Goal: Information Seeking & Learning: Learn about a topic

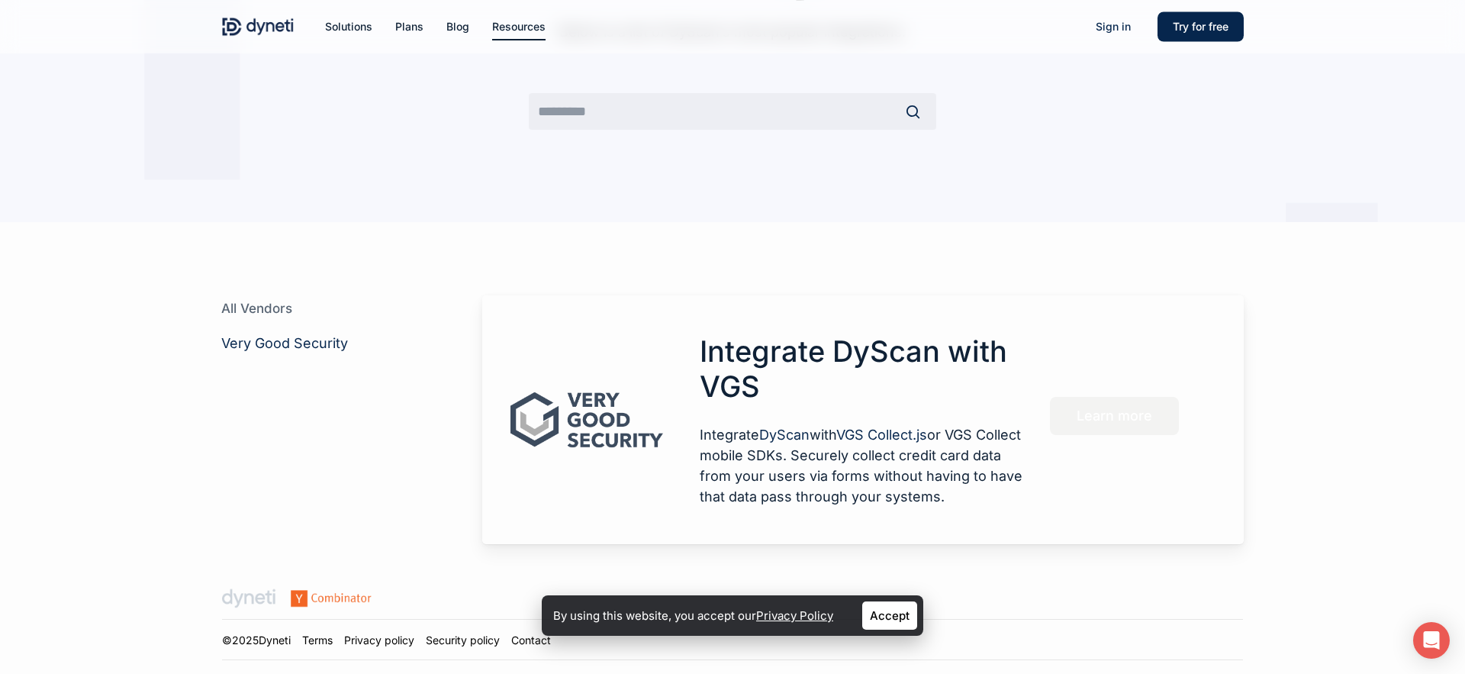
scroll to position [272, 0]
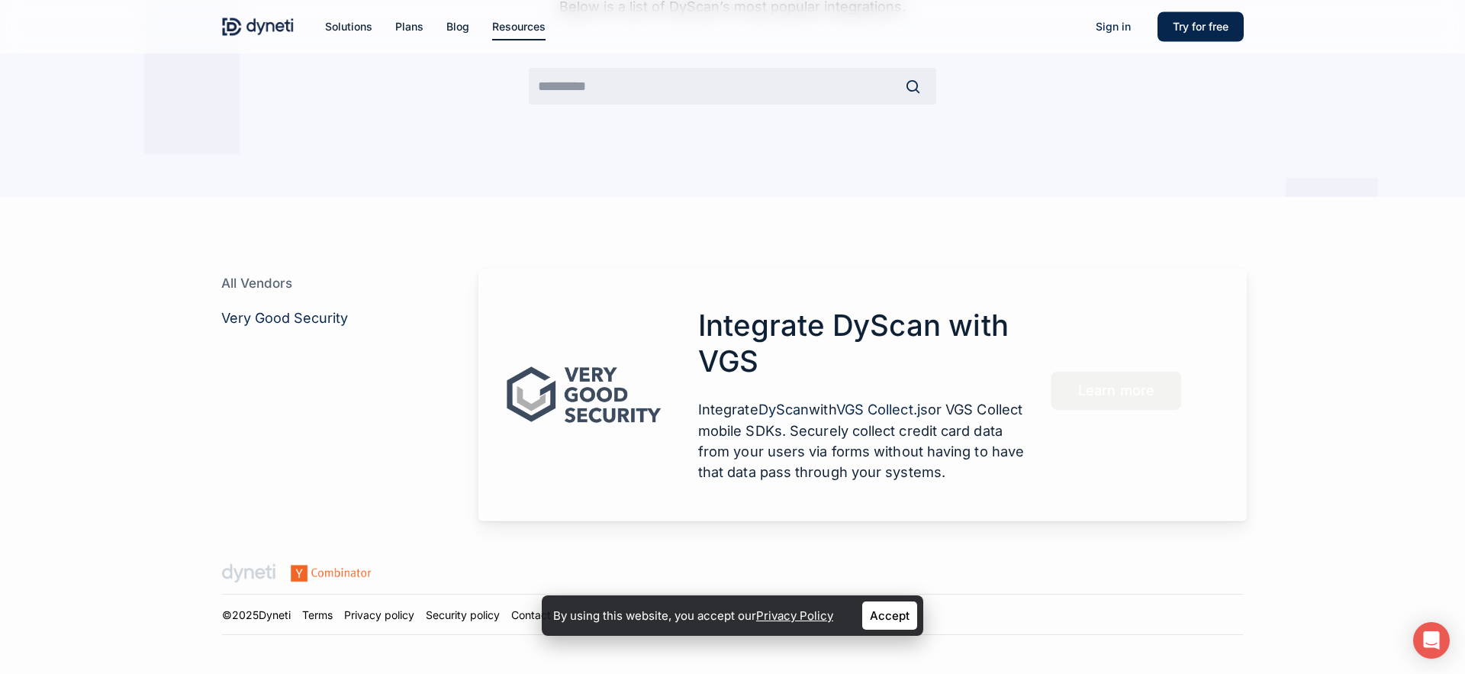
click at [786, 419] on p "Integrate DyScan with VGS Collect.js or VGS Collect mobile SDKs. Securely colle…" at bounding box center [862, 440] width 329 height 83
click at [897, 616] on link "Accept" at bounding box center [889, 615] width 55 height 28
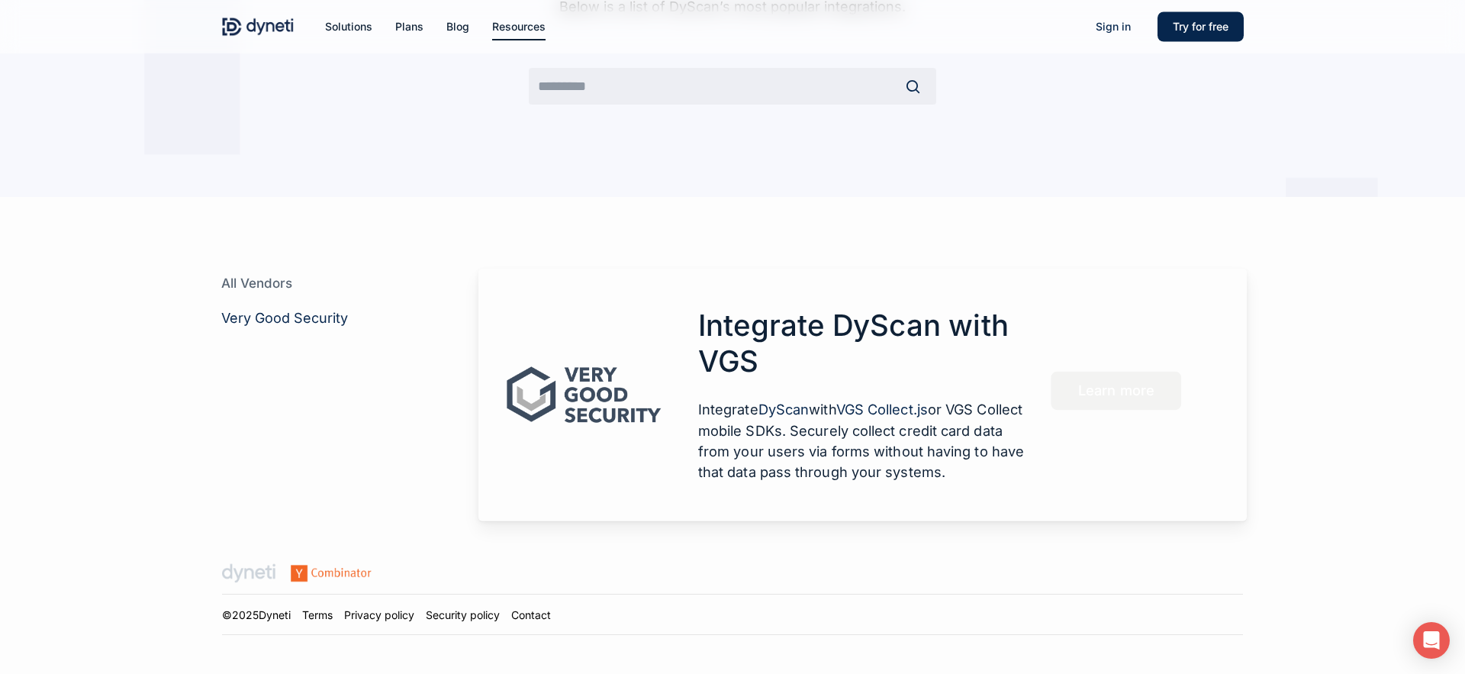
click at [782, 440] on p "Integrate DyScan with VGS Collect.js or VGS Collect mobile SDKs. Securely colle…" at bounding box center [862, 440] width 329 height 83
click at [1113, 389] on span "Learn more" at bounding box center [1116, 390] width 76 height 15
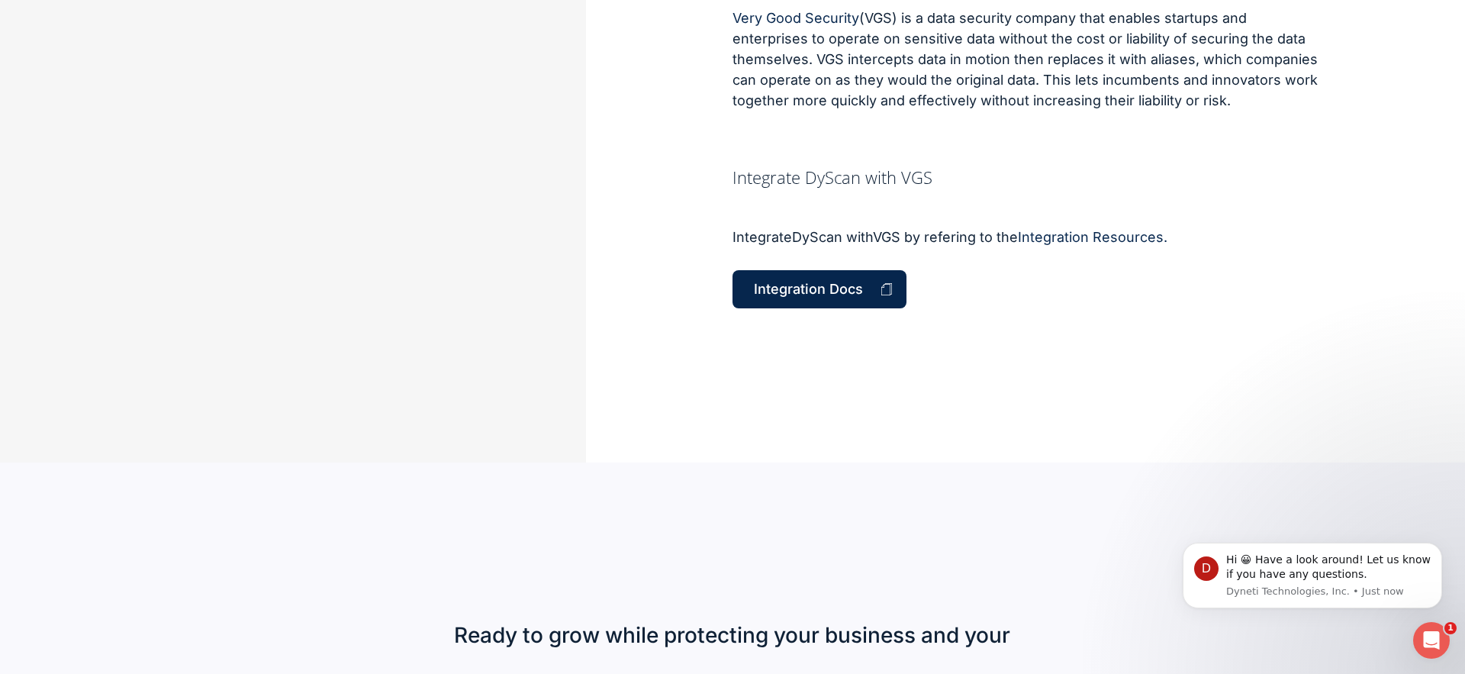
scroll to position [665, 0]
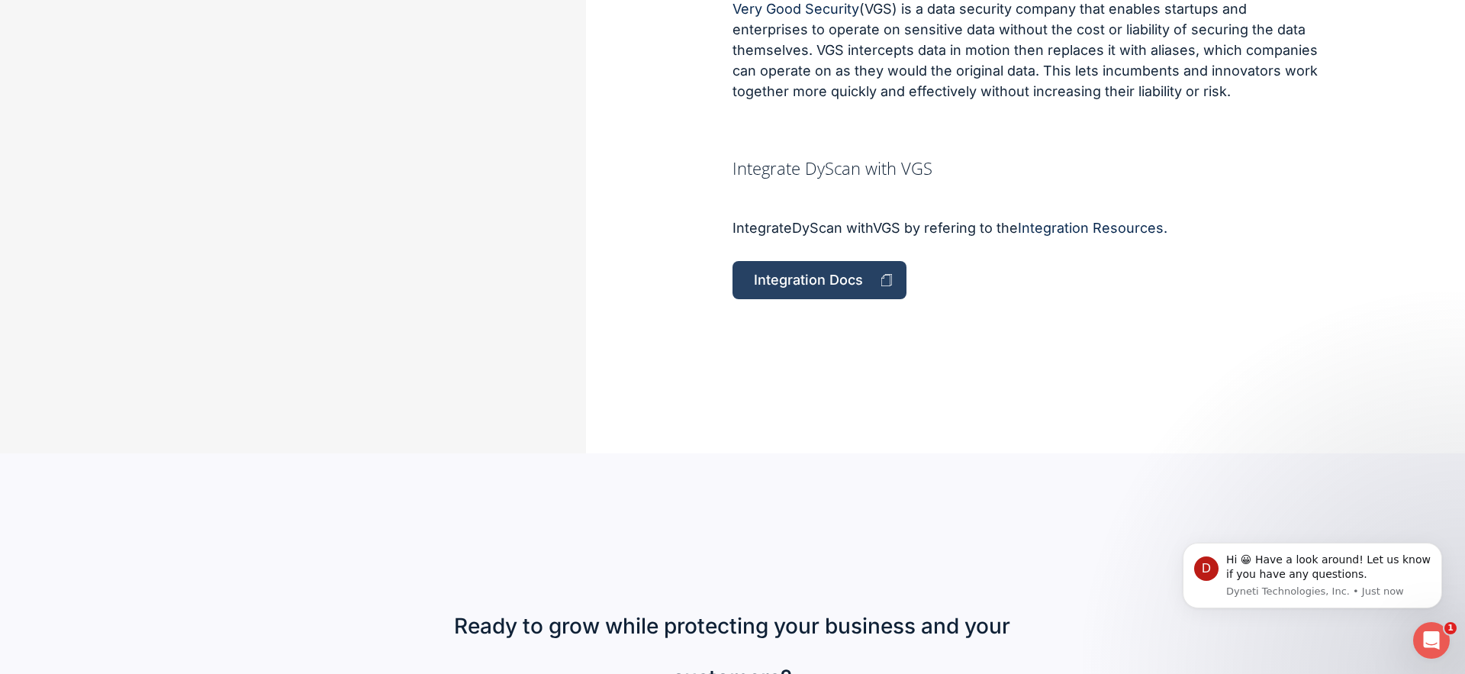
click at [822, 283] on span "Integration Docs" at bounding box center [808, 279] width 109 height 15
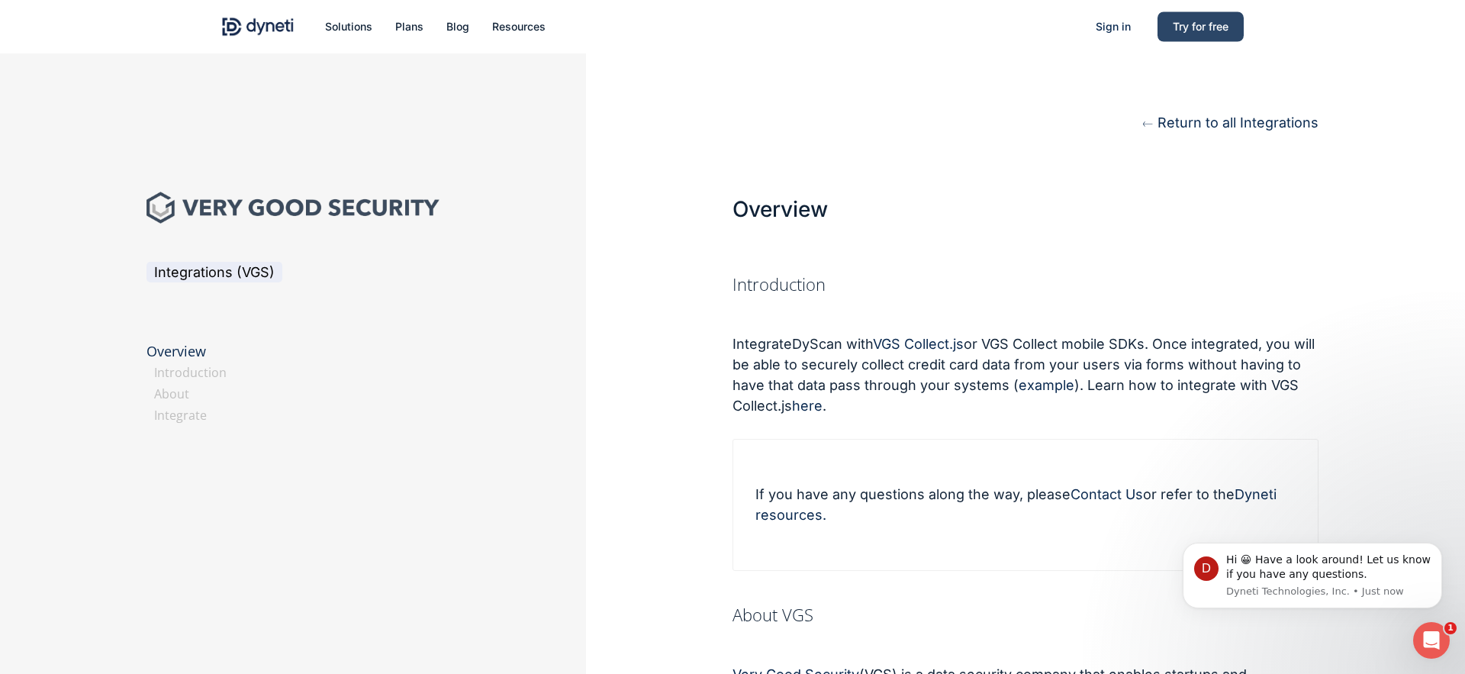
click at [1198, 25] on span "Try for free" at bounding box center [1201, 26] width 56 height 13
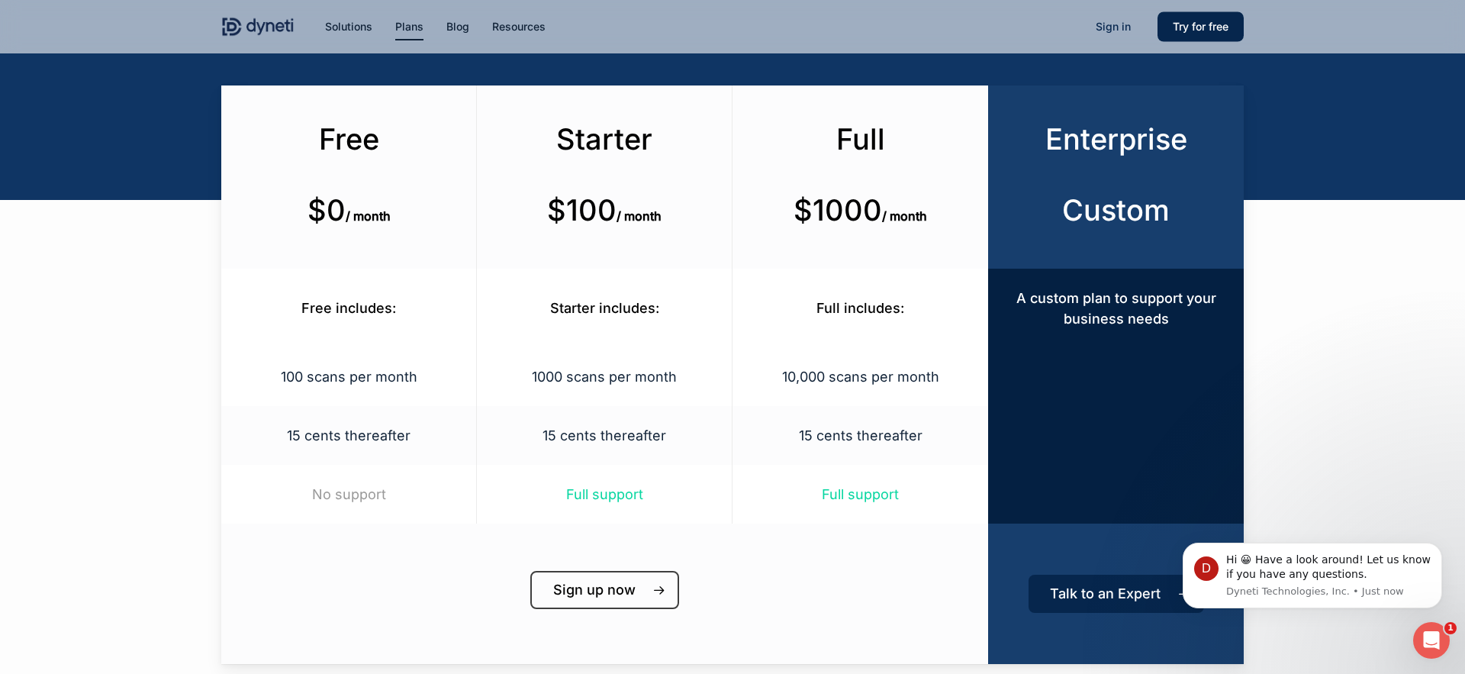
scroll to position [256, 0]
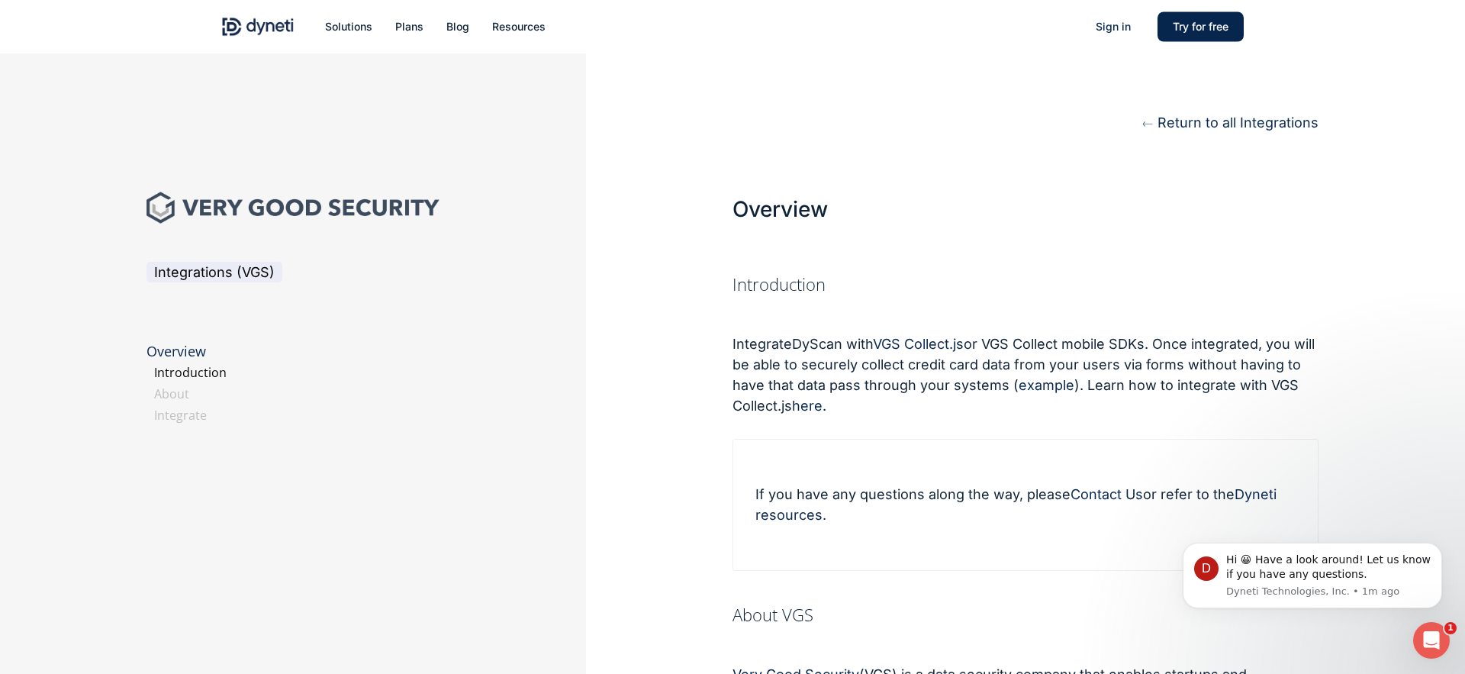
click at [199, 374] on link "Introduction" at bounding box center [190, 372] width 72 height 17
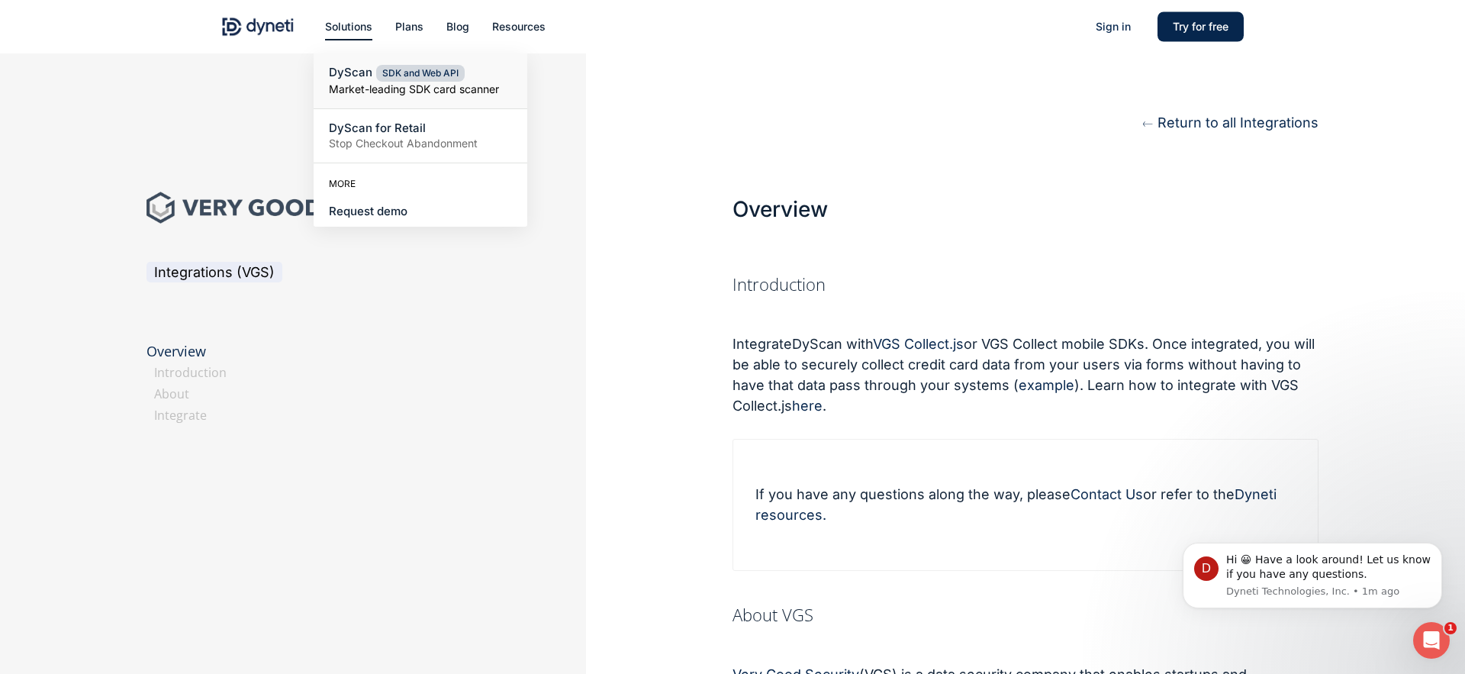
click at [346, 91] on small "Market-leading SDK card scanner" at bounding box center [420, 89] width 183 height 15
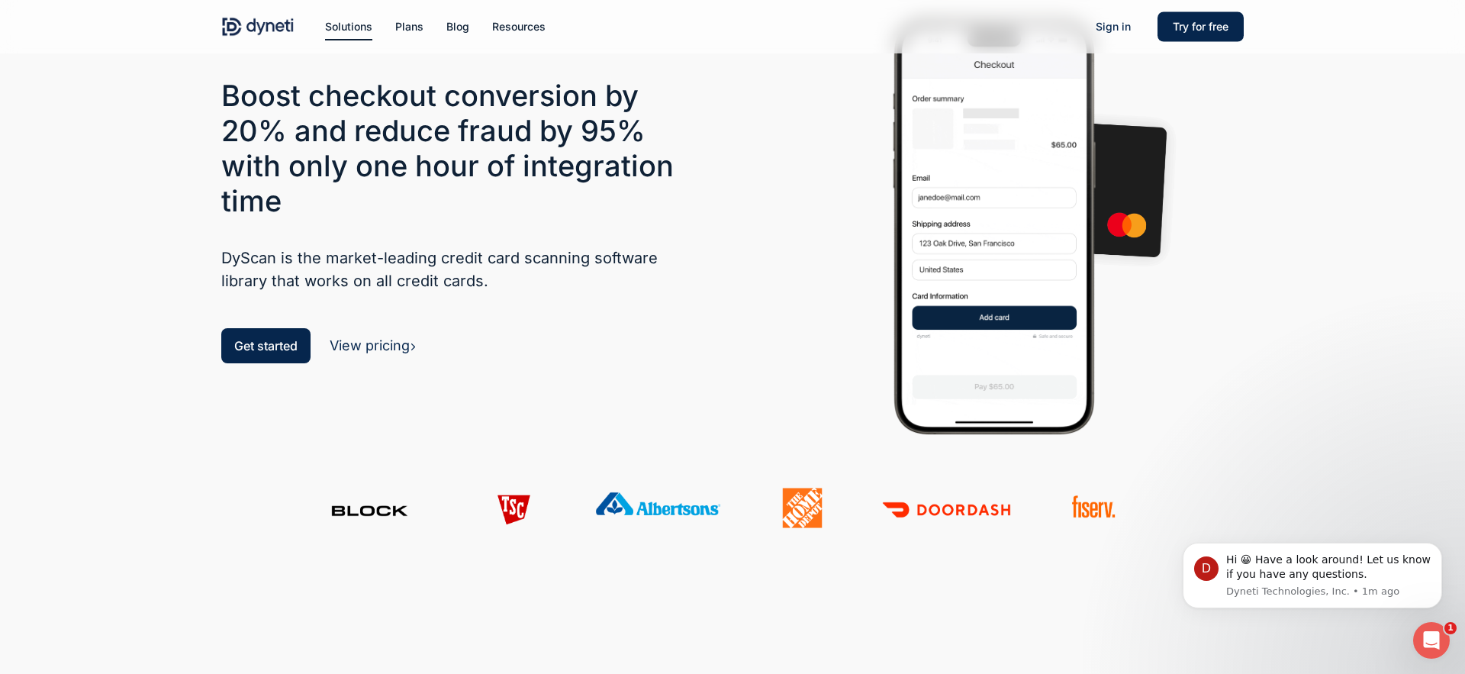
scroll to position [92, 0]
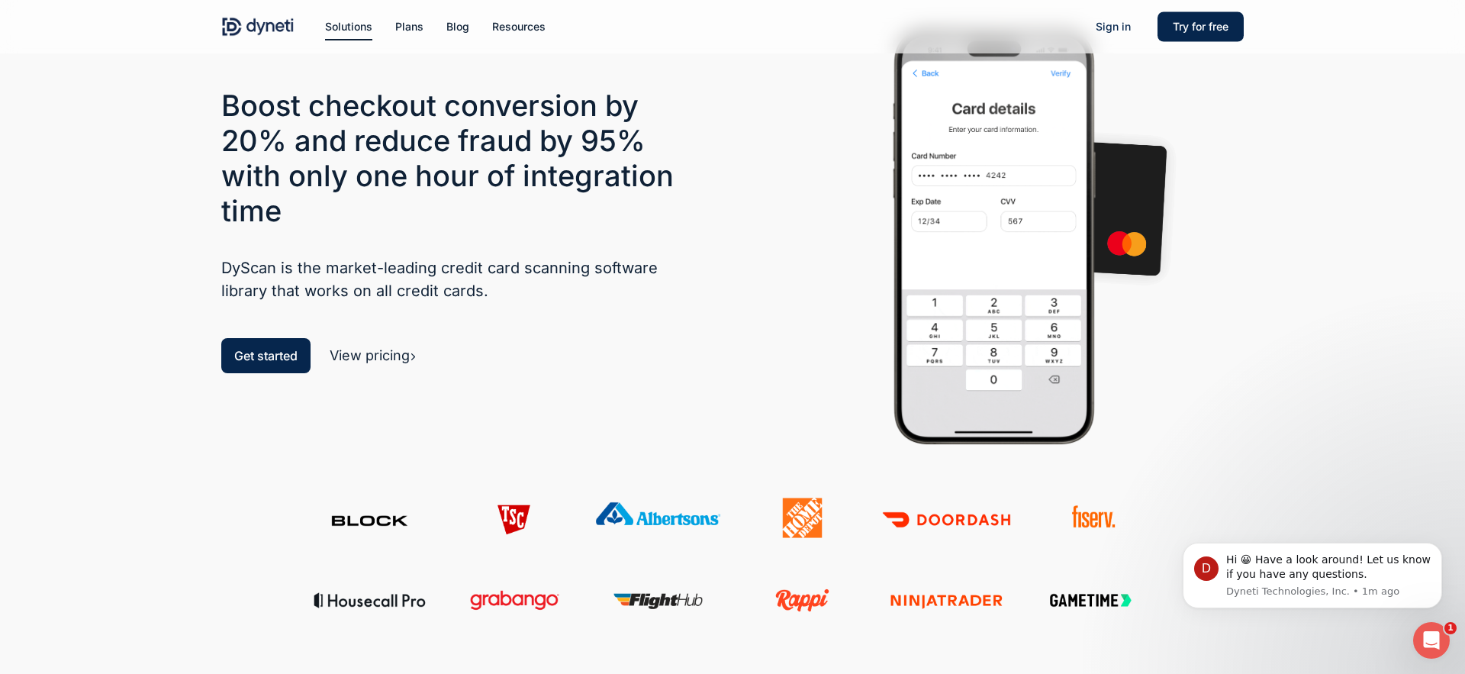
click at [397, 356] on link "View pricing" at bounding box center [373, 355] width 87 height 16
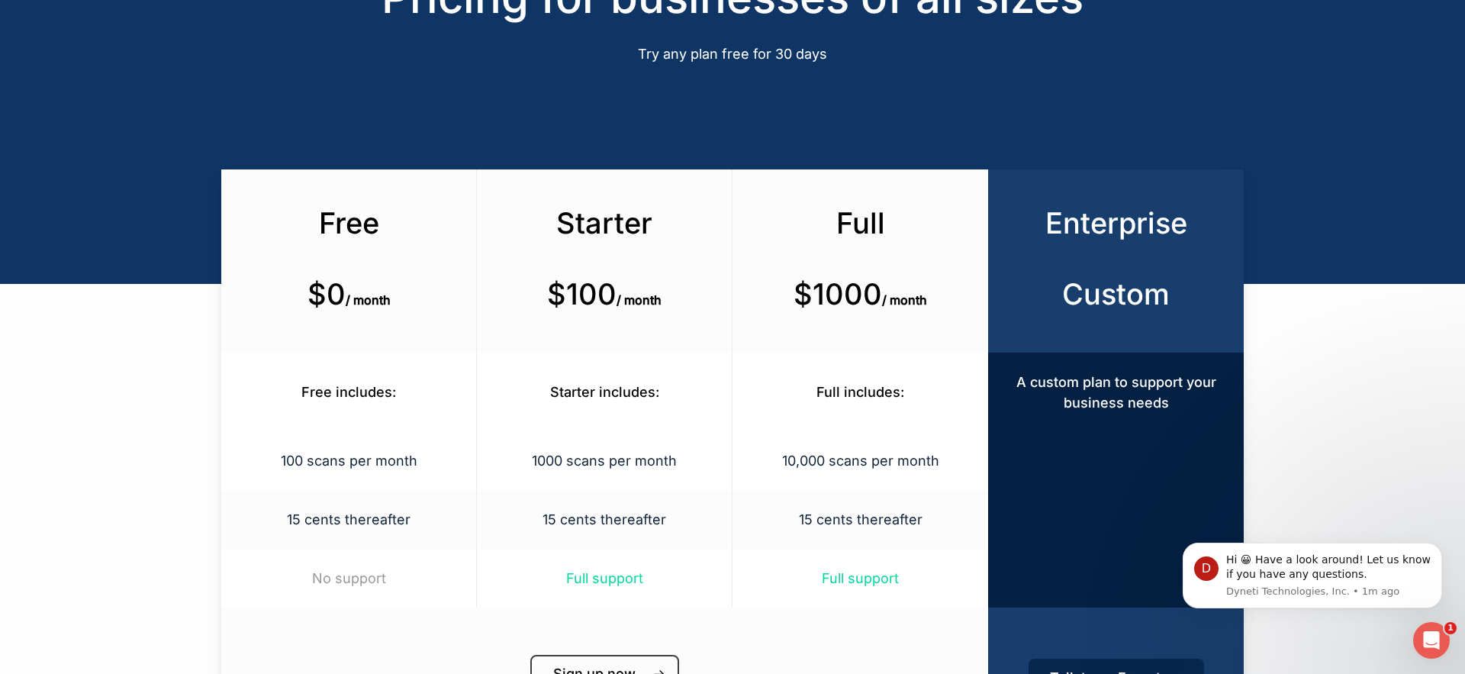
scroll to position [187, 0]
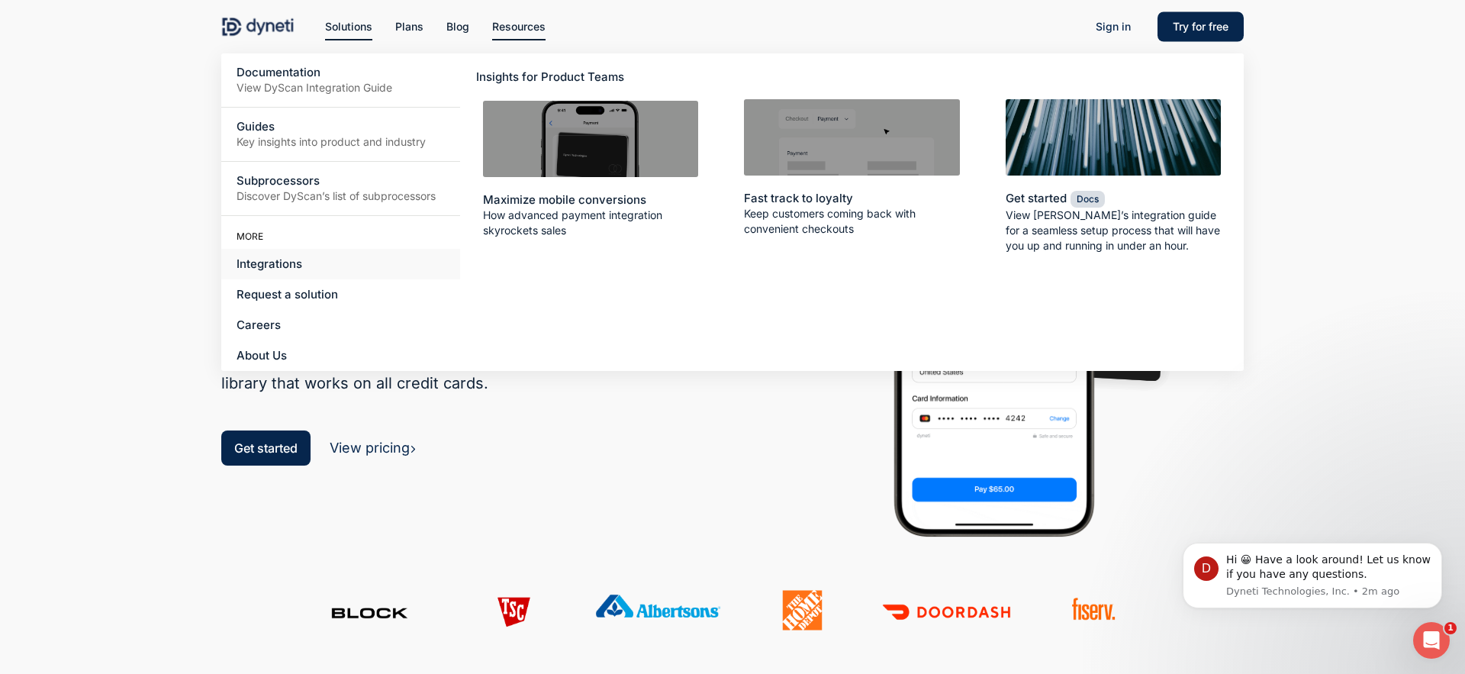
click at [281, 266] on span "Integrations" at bounding box center [270, 263] width 66 height 14
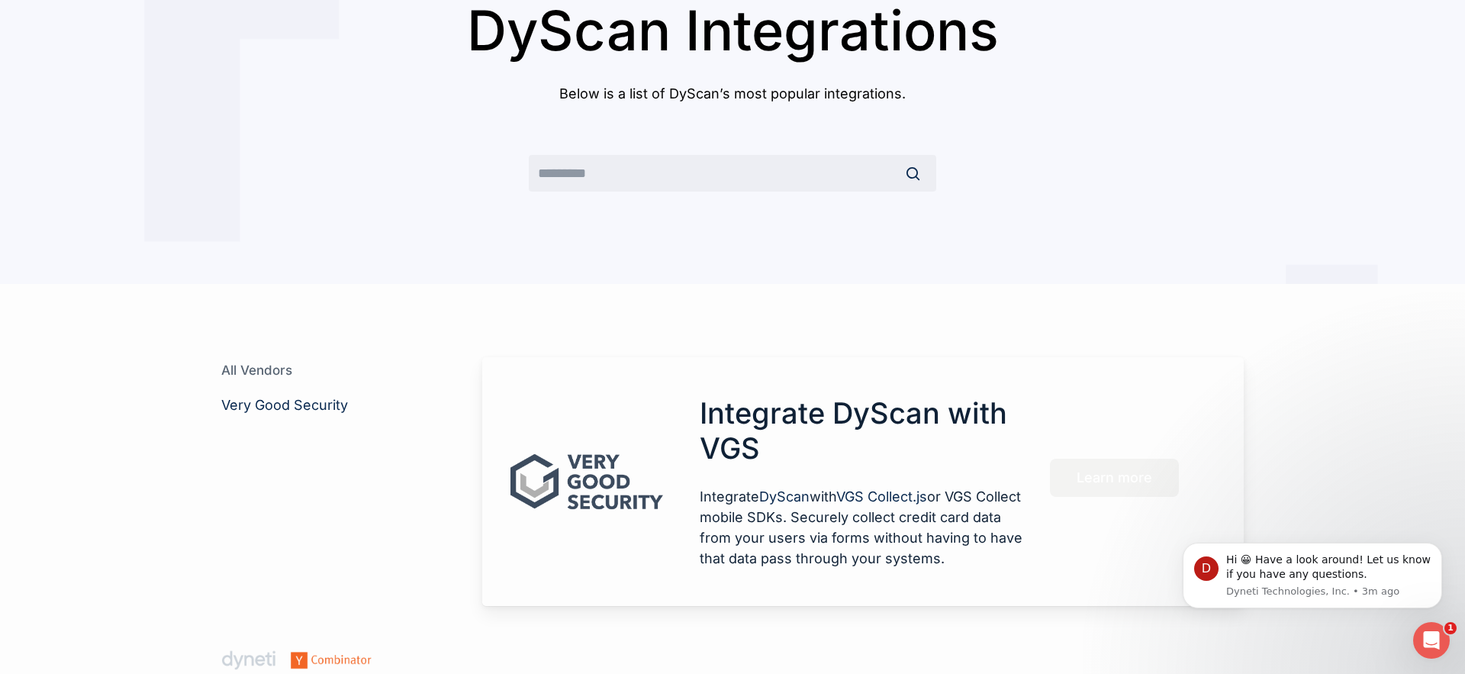
scroll to position [272, 0]
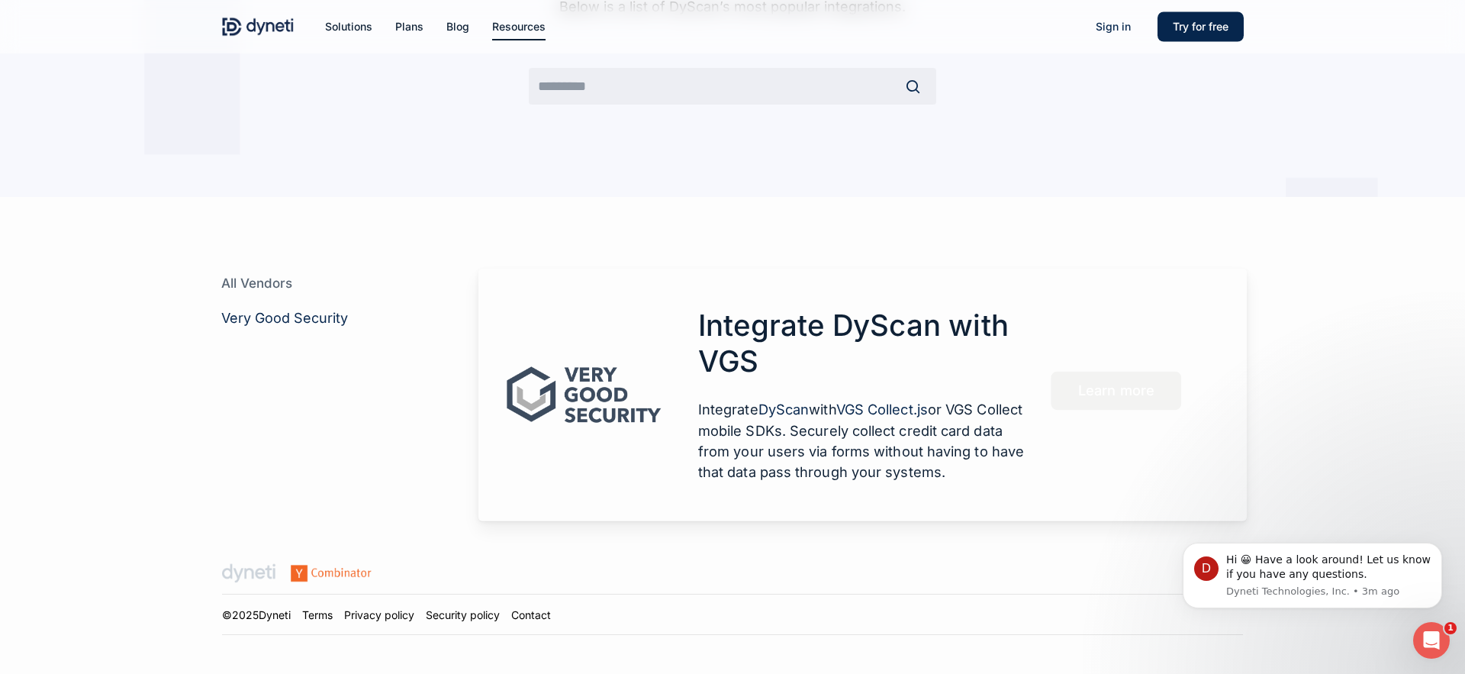
click at [898, 424] on p "Integrate DyScan with VGS Collect.js or VGS Collect mobile SDKs. Securely colle…" at bounding box center [862, 440] width 329 height 83
click at [1109, 394] on span "Learn more" at bounding box center [1116, 390] width 76 height 15
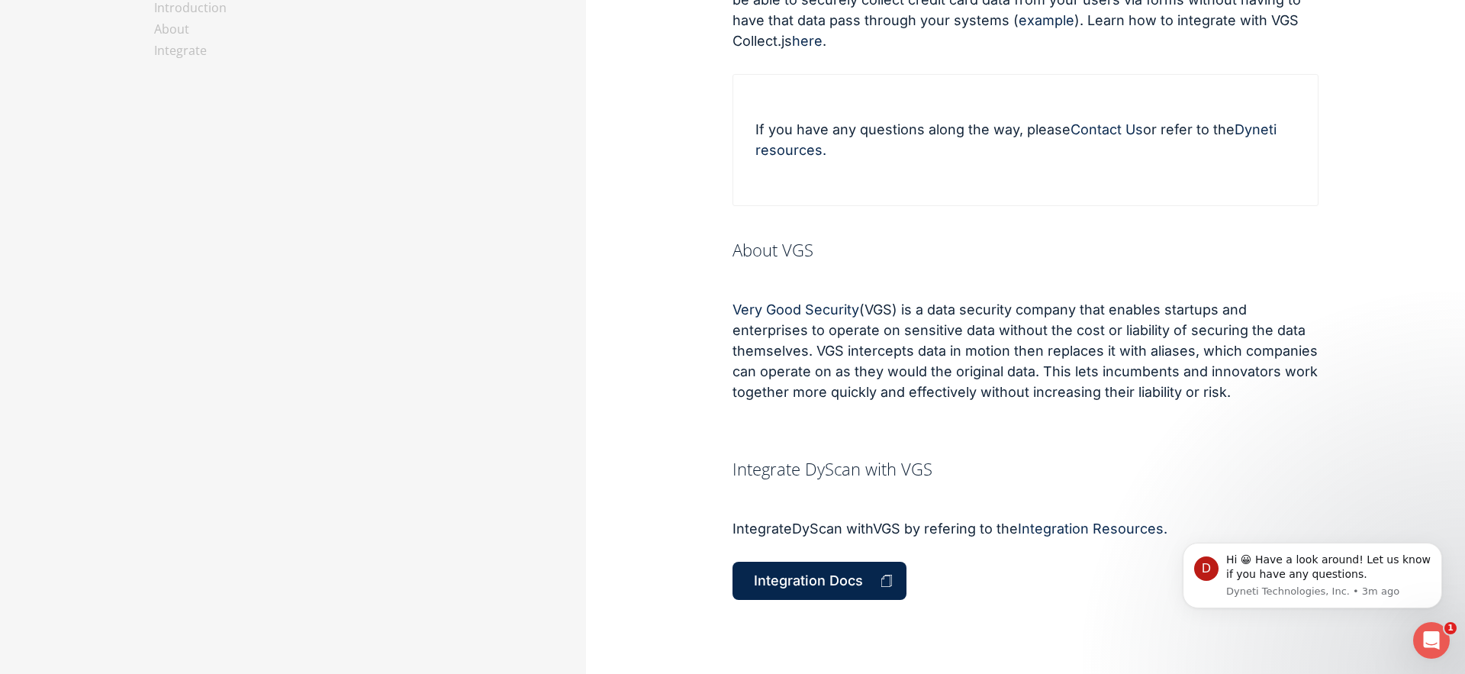
scroll to position [402, 0]
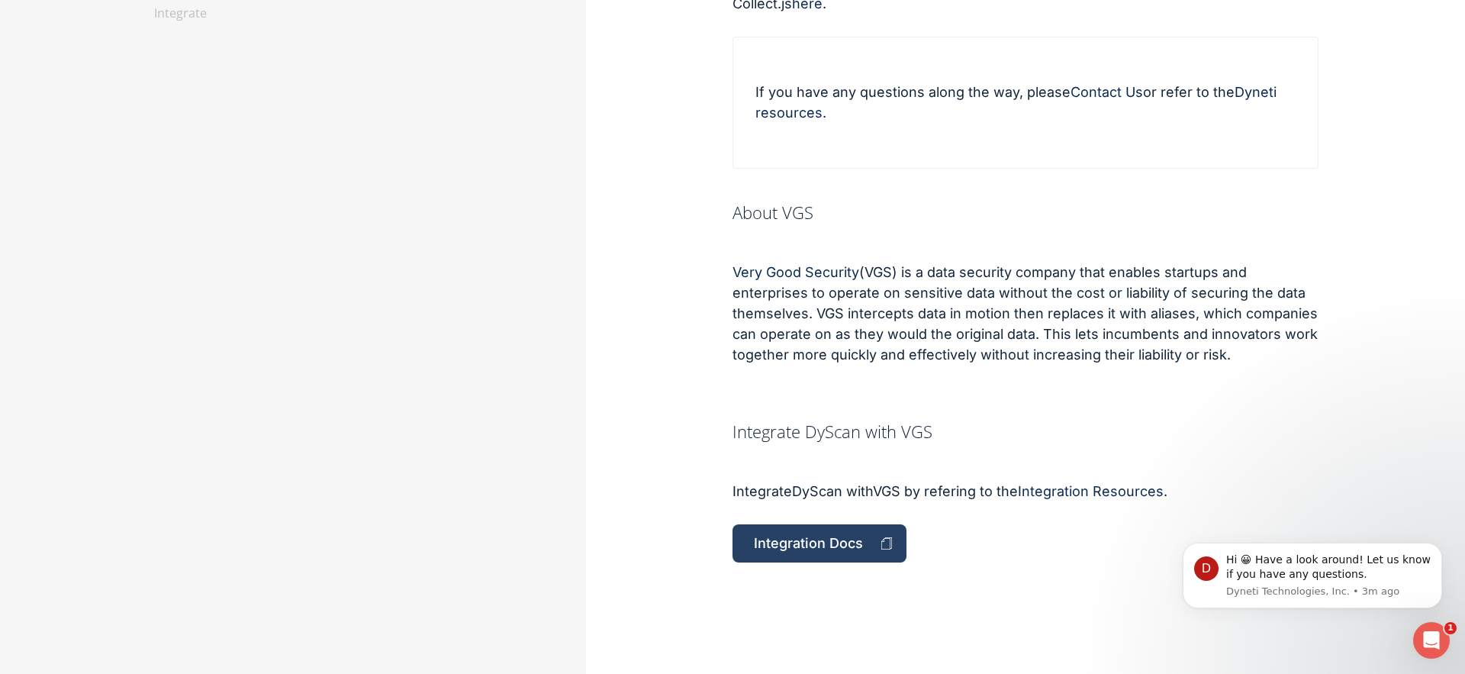
click at [834, 548] on span "Integration Docs" at bounding box center [808, 543] width 109 height 15
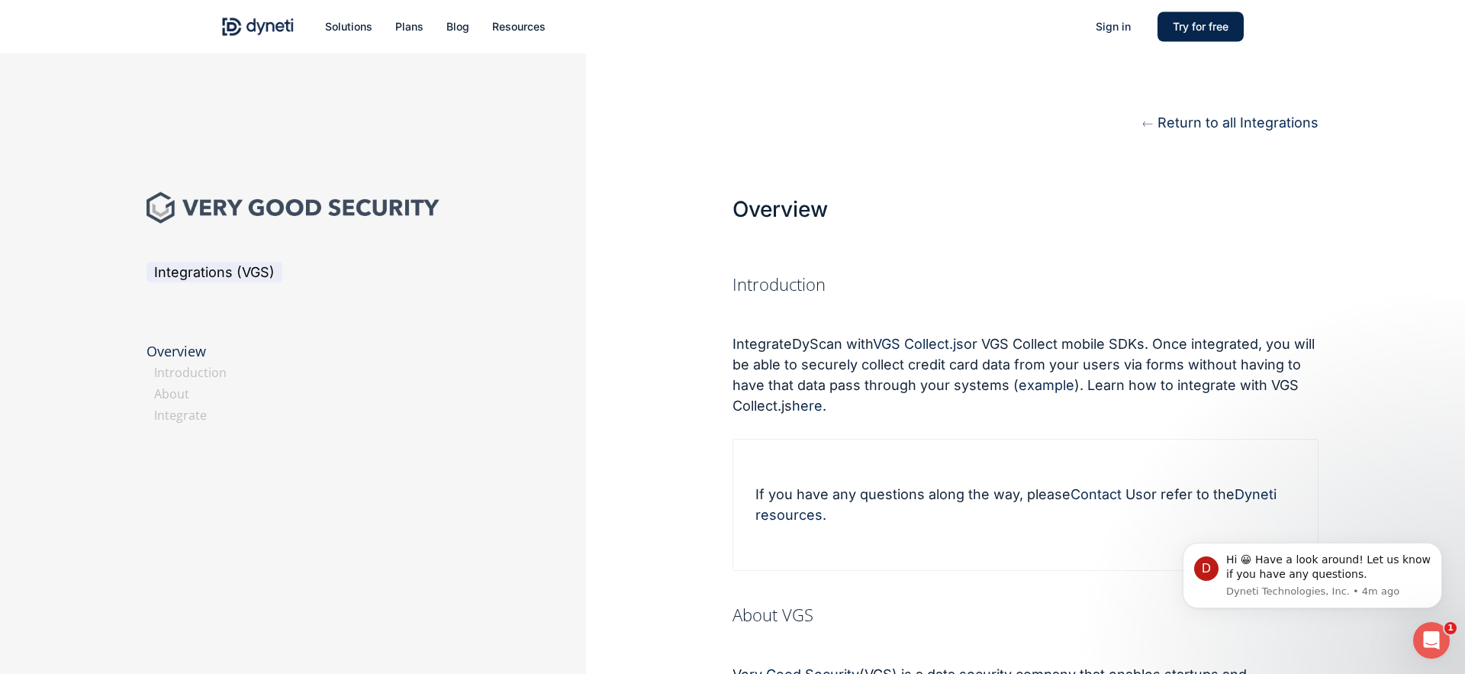
scroll to position [1, 0]
click at [1056, 383] on span "example" at bounding box center [1047, 384] width 56 height 16
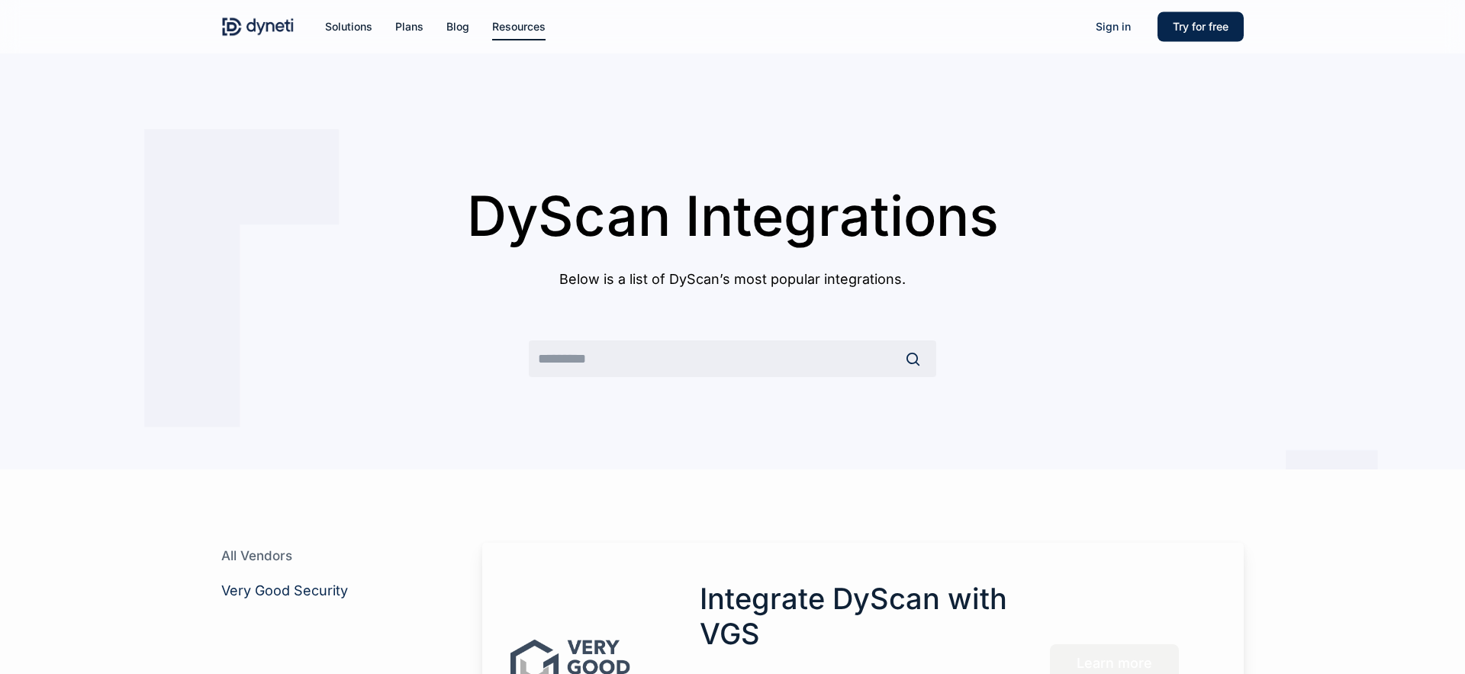
scroll to position [272, 0]
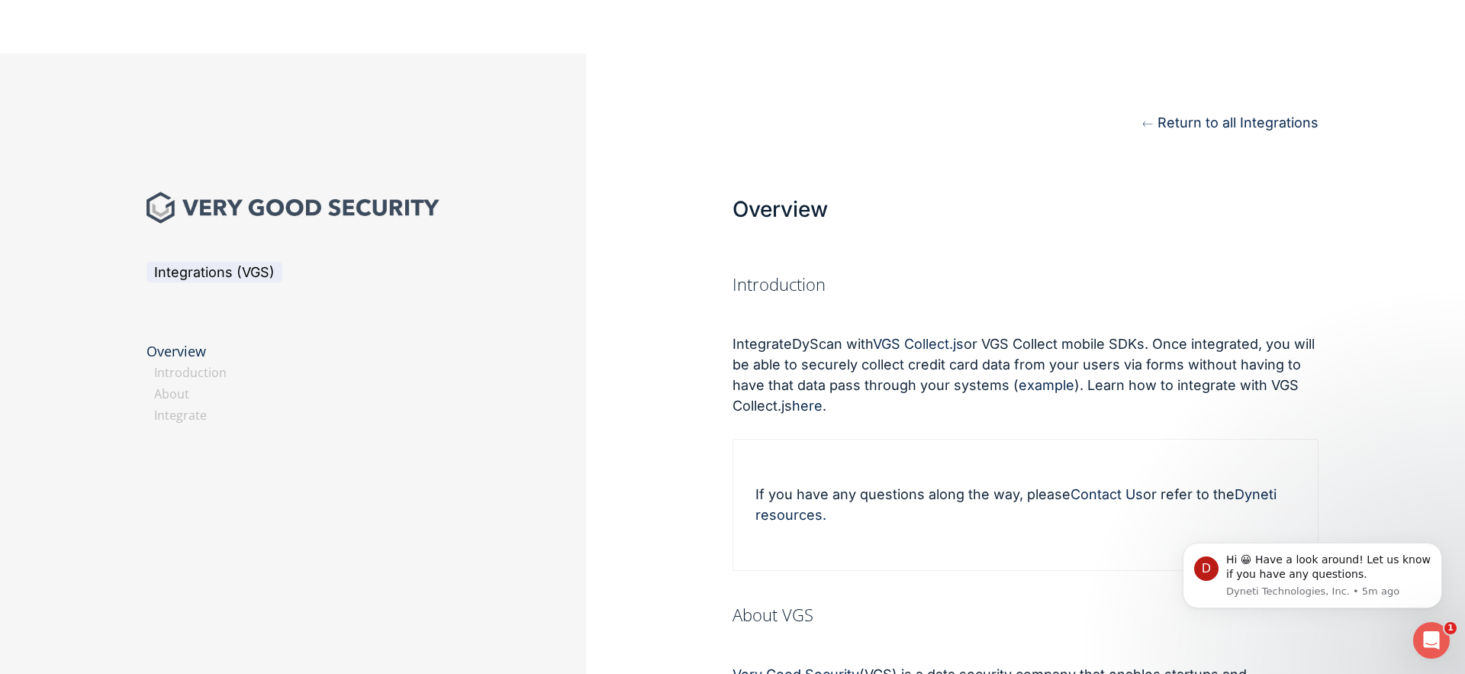
scroll to position [219, 0]
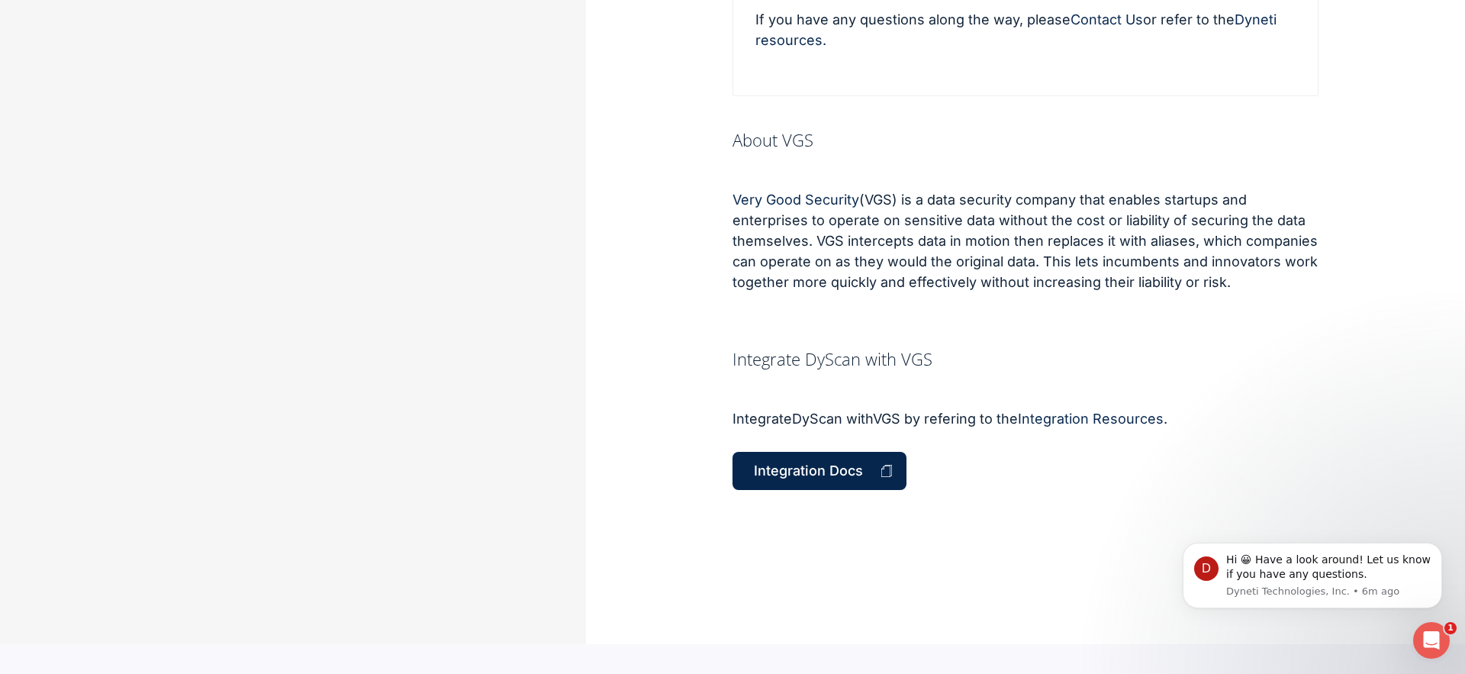
scroll to position [471, 0]
